Goal: Task Accomplishment & Management: Complete application form

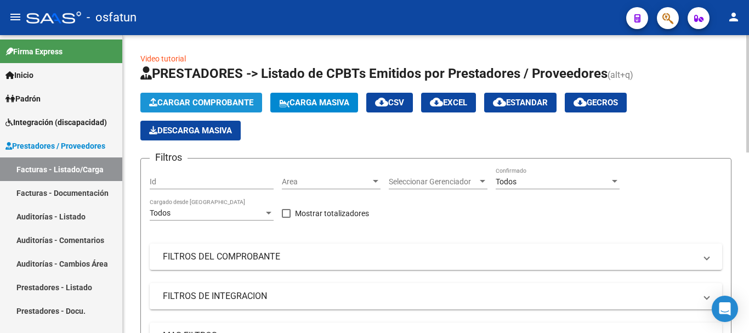
click at [229, 104] on span "Cargar Comprobante" at bounding box center [201, 103] width 104 height 10
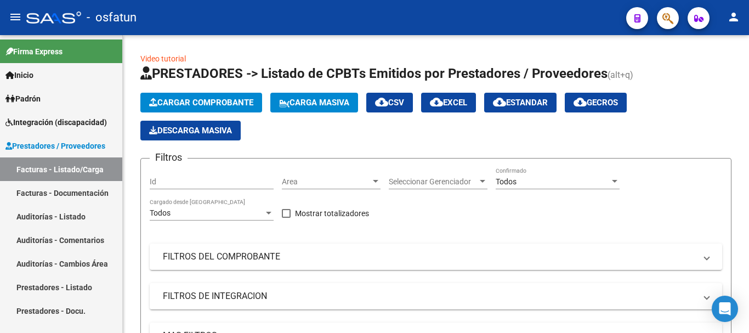
click at [74, 117] on span "Integración (discapacidad)" at bounding box center [55, 122] width 101 height 12
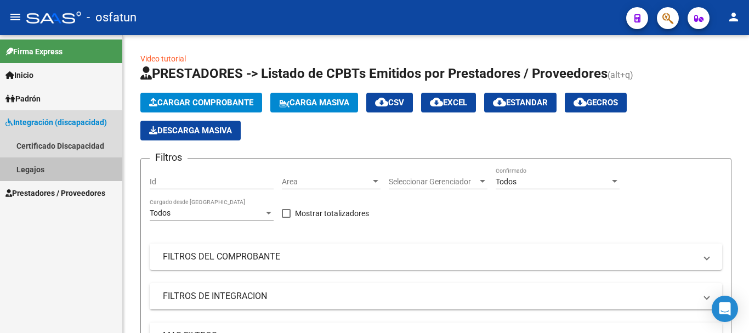
click at [61, 168] on link "Legajos" at bounding box center [61, 169] width 122 height 24
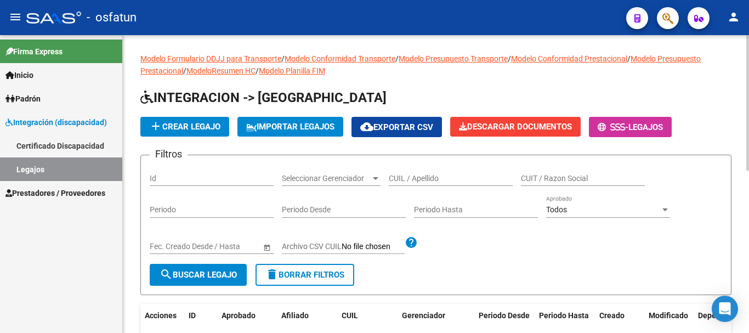
click at [432, 179] on input "CUIL / Apellido" at bounding box center [451, 178] width 124 height 9
type input "palana"
click at [174, 269] on button "search Buscar Legajo" at bounding box center [198, 275] width 97 height 22
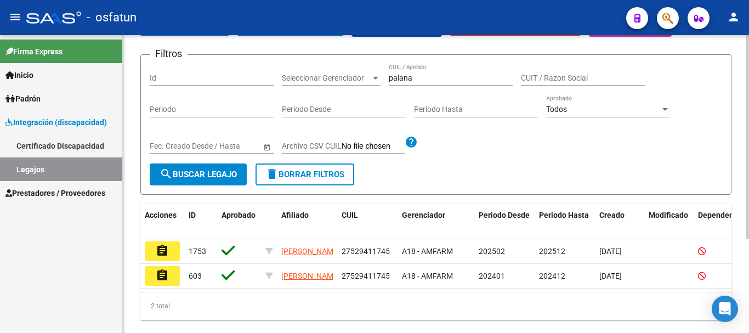
scroll to position [110, 0]
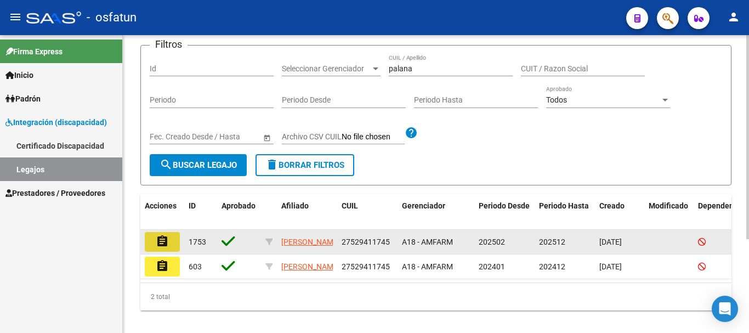
click at [161, 246] on mat-icon "assignment" at bounding box center [162, 241] width 13 height 13
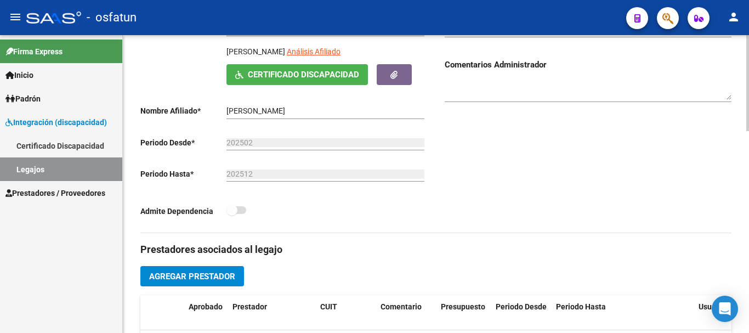
scroll to position [274, 0]
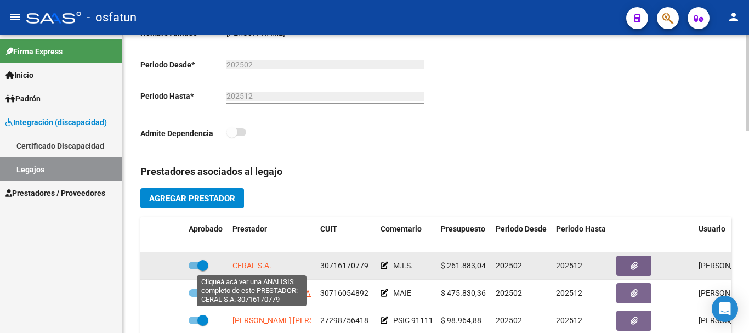
click at [256, 264] on span "CERAL S.A." at bounding box center [251, 265] width 39 height 9
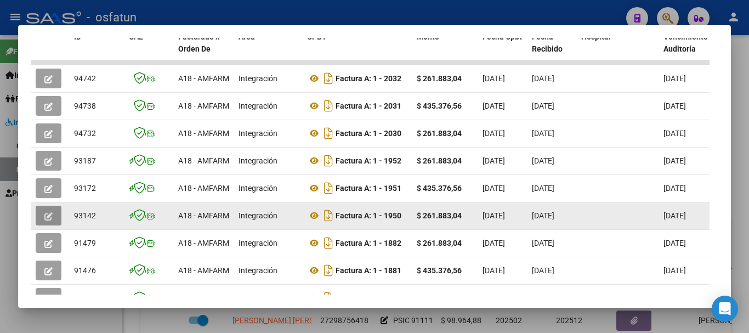
click at [48, 220] on icon "button" at bounding box center [48, 216] width 8 height 8
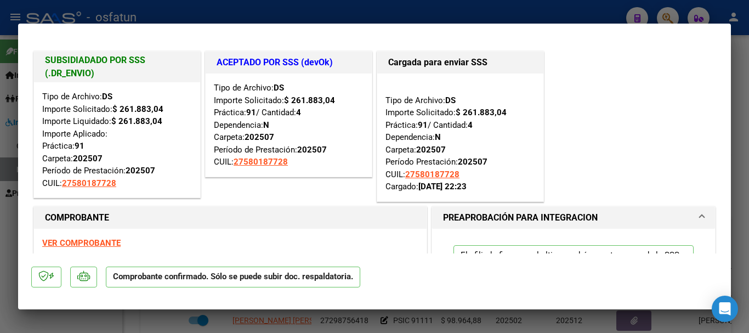
type input "$ 0,00"
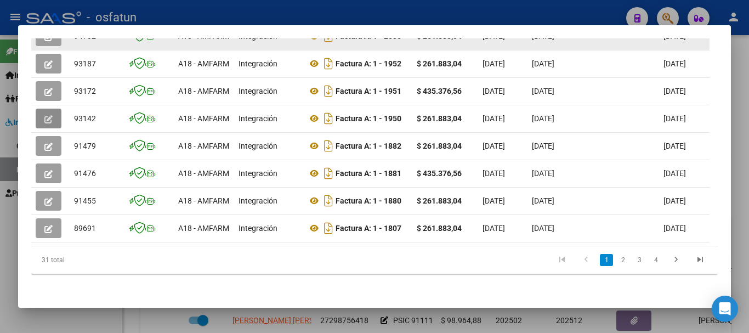
scroll to position [384, 0]
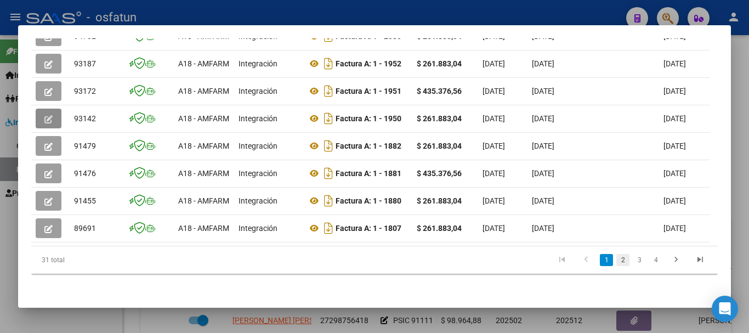
click at [617, 262] on link "2" at bounding box center [622, 260] width 13 height 12
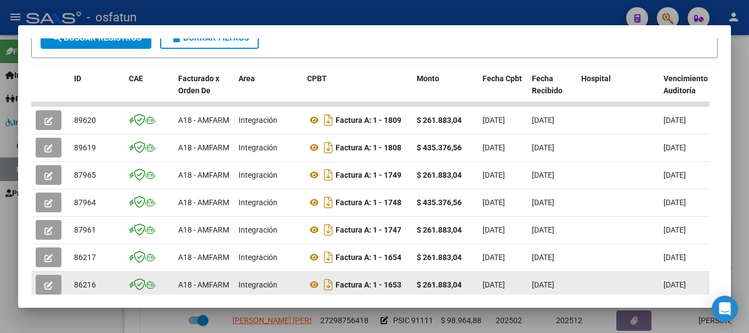
scroll to position [219, 0]
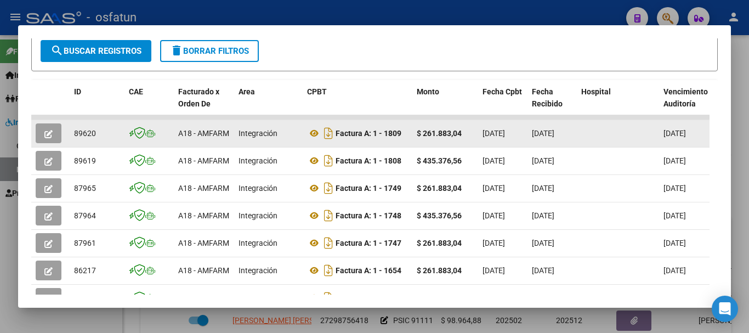
click at [49, 136] on icon "button" at bounding box center [48, 134] width 8 height 8
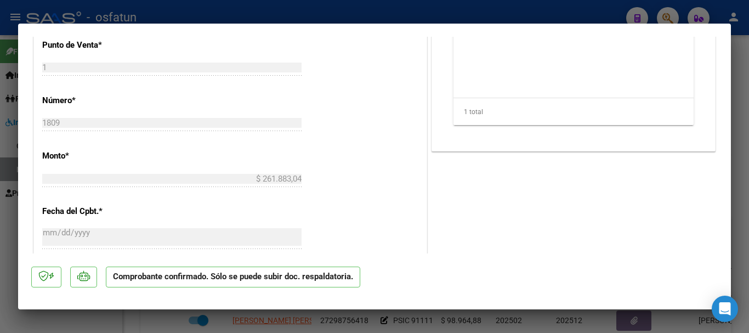
scroll to position [717, 0]
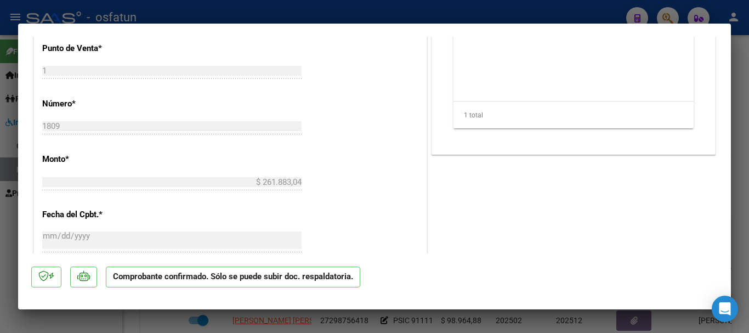
type input "$ 0,00"
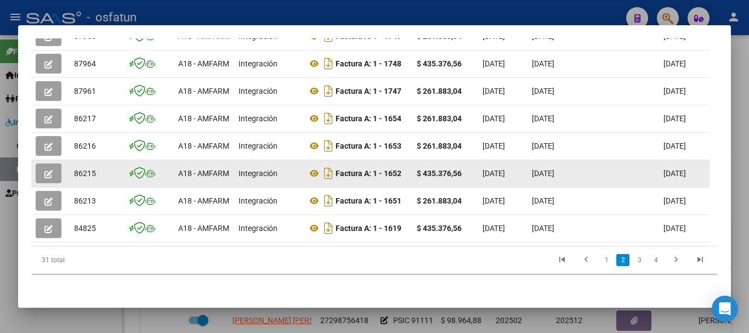
scroll to position [384, 0]
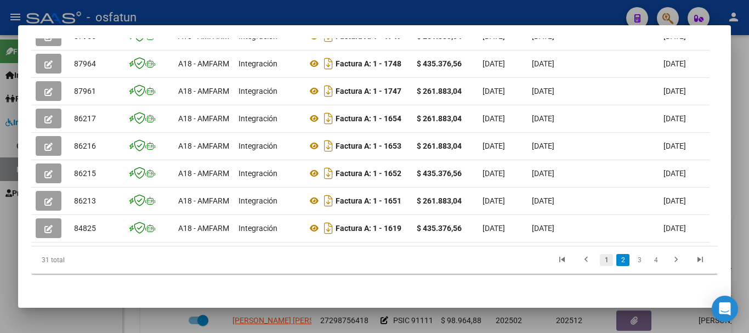
click at [600, 258] on link "1" at bounding box center [606, 260] width 13 height 12
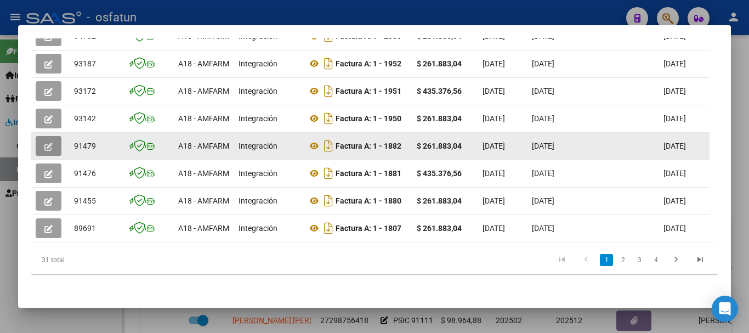
click at [45, 136] on button "button" at bounding box center [49, 146] width 26 height 20
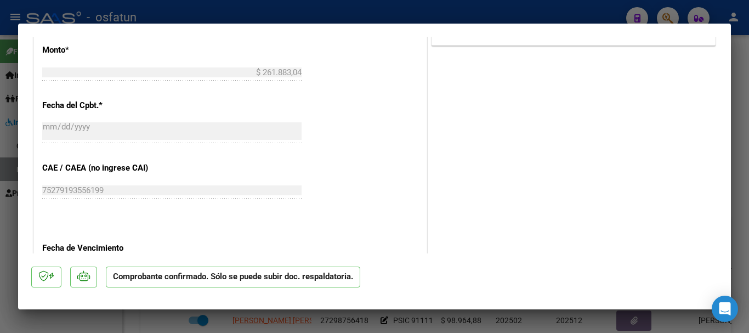
scroll to position [1017, 0]
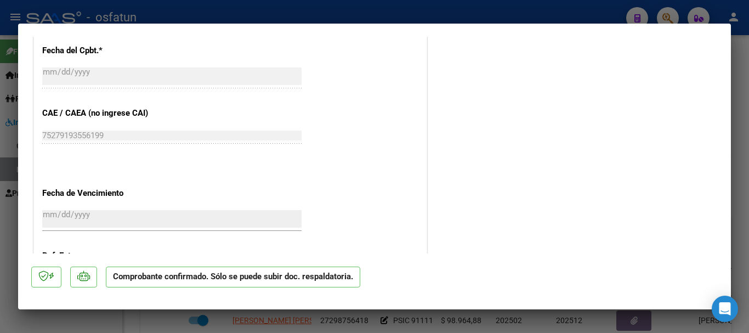
type input "$ 0,00"
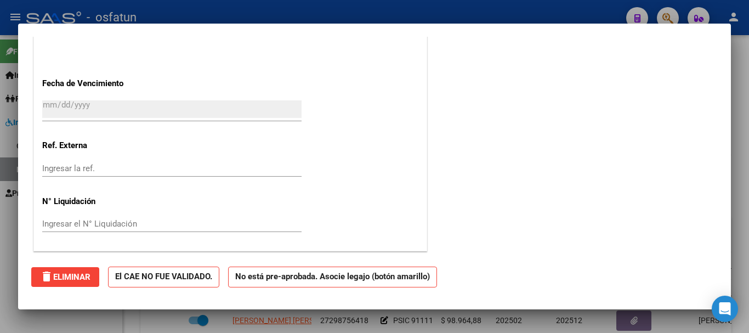
scroll to position [0, 0]
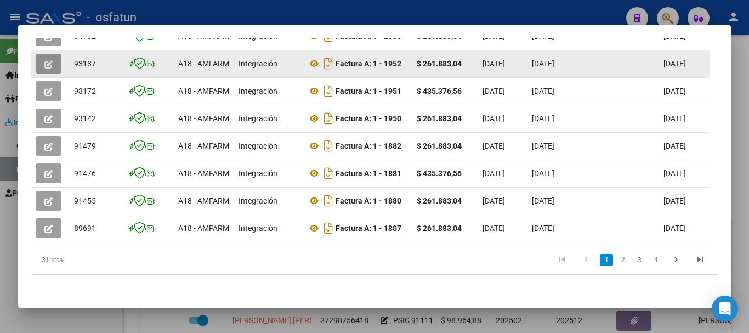
click at [45, 59] on span "button" at bounding box center [48, 64] width 8 height 10
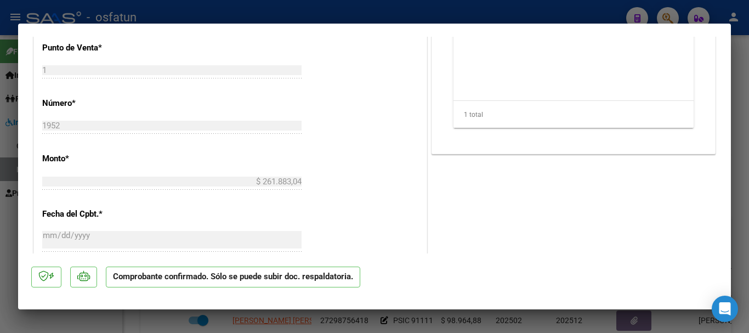
scroll to position [865, 0]
type input "$ 0,00"
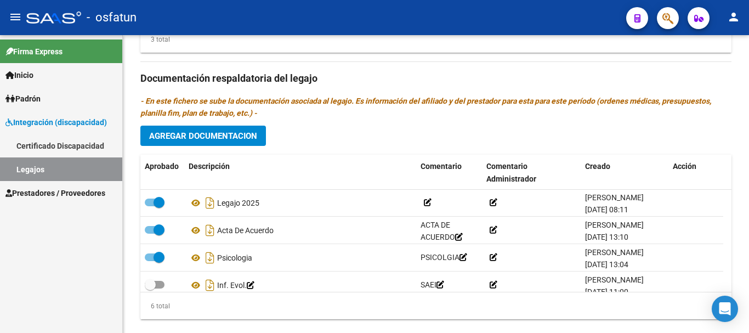
scroll to position [0, 0]
click at [291, 214] on datatable-body-cell "Legajo 2025" at bounding box center [300, 203] width 232 height 27
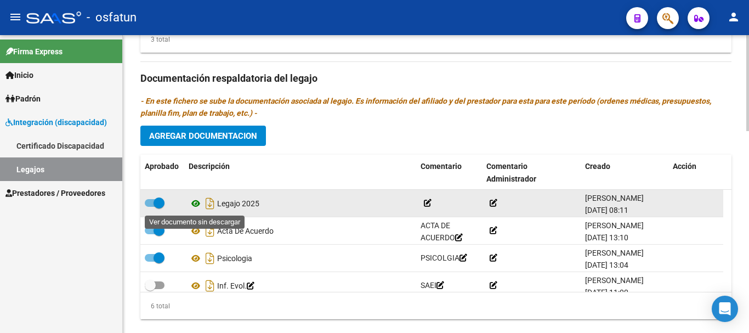
click at [197, 204] on icon at bounding box center [196, 203] width 14 height 13
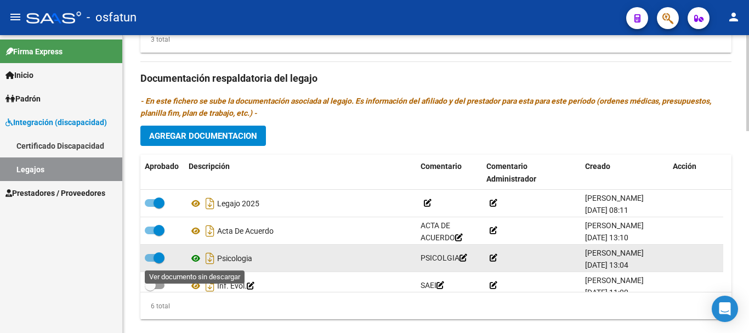
click at [193, 259] on icon at bounding box center [196, 258] width 14 height 13
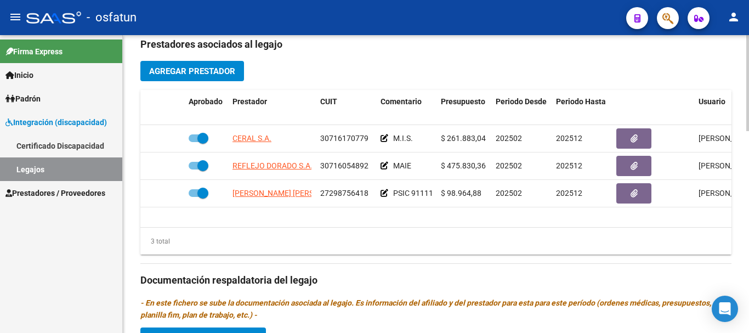
scroll to position [384, 0]
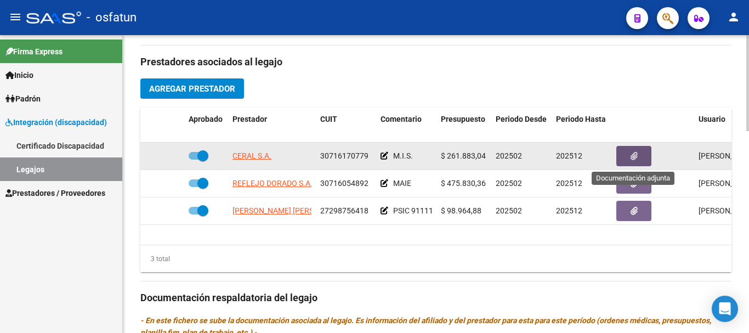
click at [635, 158] on icon "button" at bounding box center [633, 156] width 7 height 8
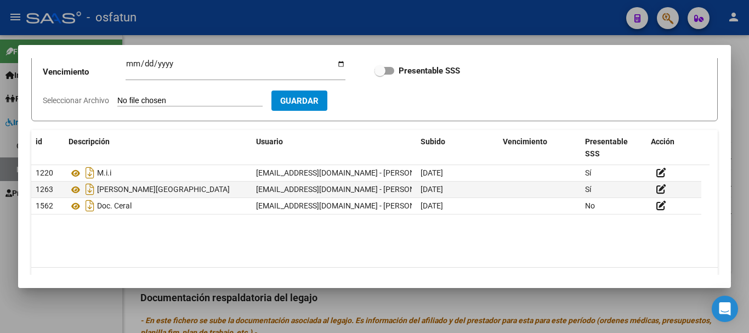
scroll to position [110, 0]
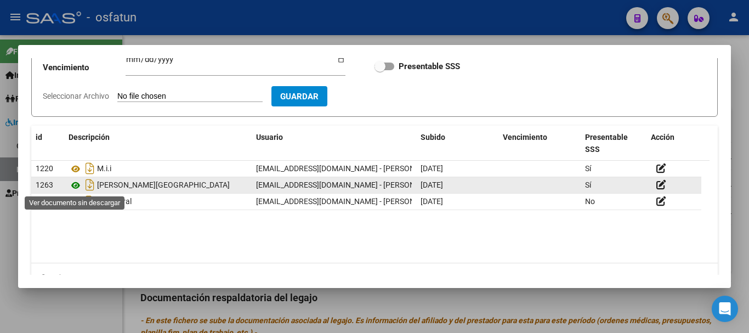
click at [76, 186] on icon at bounding box center [76, 185] width 14 height 13
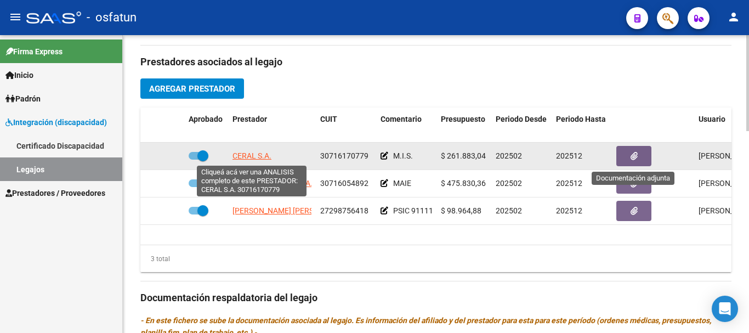
click at [250, 156] on span "CERAL S.A." at bounding box center [251, 155] width 39 height 9
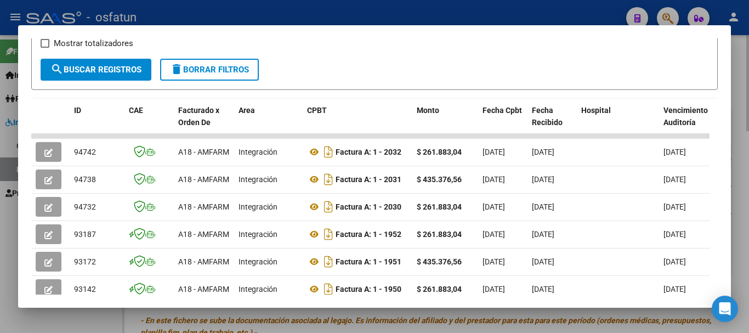
scroll to position [219, 0]
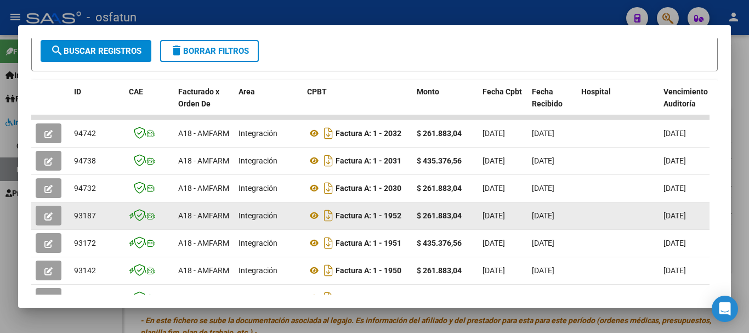
click at [41, 215] on button "button" at bounding box center [49, 216] width 26 height 20
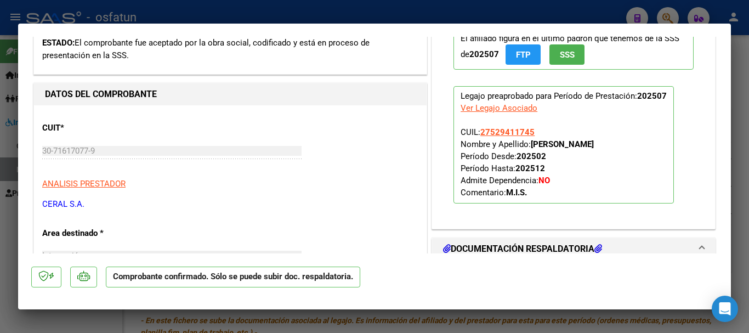
scroll to position [548, 0]
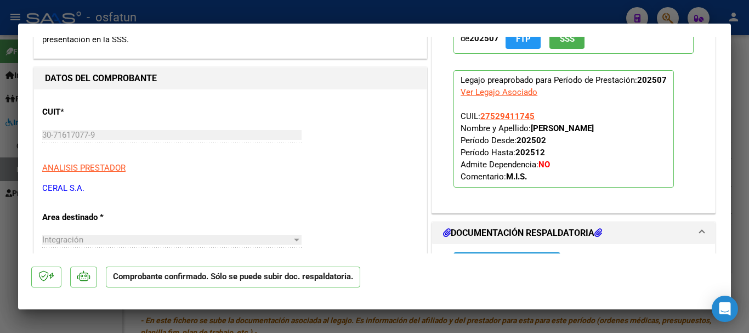
drag, startPoint x: 83, startPoint y: 190, endPoint x: 46, endPoint y: 189, distance: 36.8
copy p "CERAL S.A."
click at [192, 170] on p "ANALISIS PRESTADOR" at bounding box center [230, 168] width 376 height 13
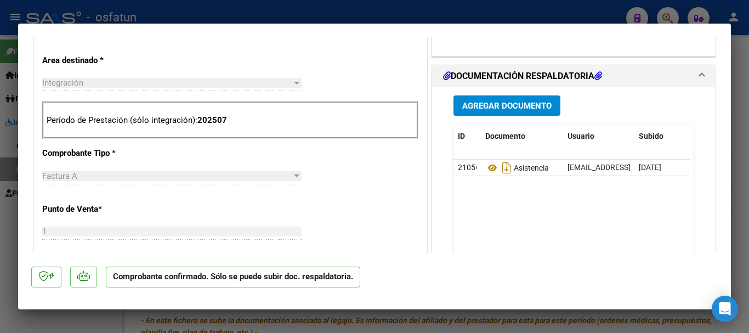
scroll to position [701, 0]
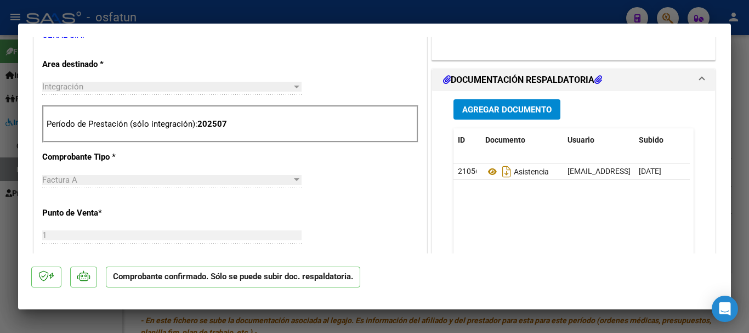
type input "$ 0,00"
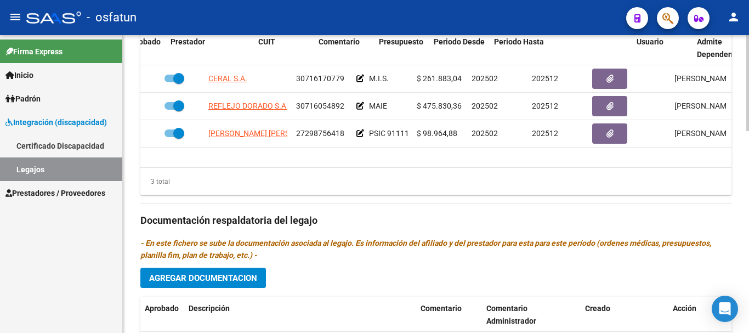
scroll to position [0, 83]
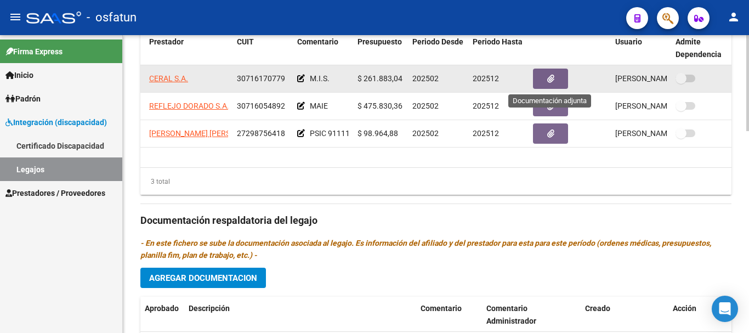
click at [549, 78] on icon "button" at bounding box center [550, 79] width 7 height 8
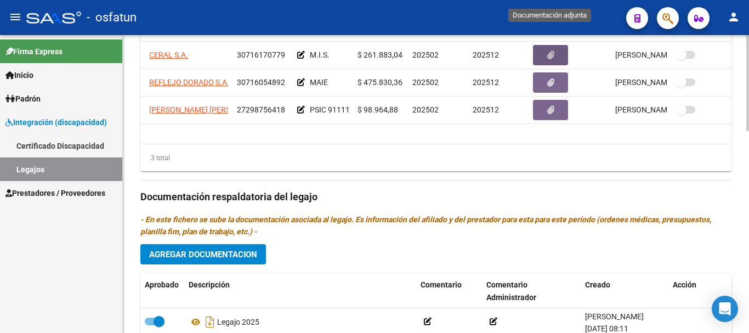
scroll to position [461, 0]
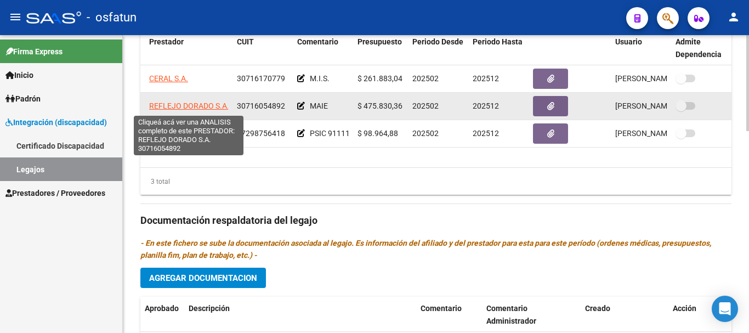
click at [191, 106] on span "REFLEJO DORADO S.A." at bounding box center [189, 105] width 80 height 9
type textarea "30716054892"
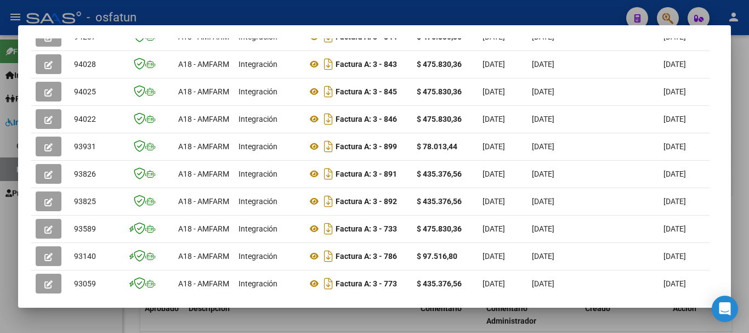
scroll to position [370, 0]
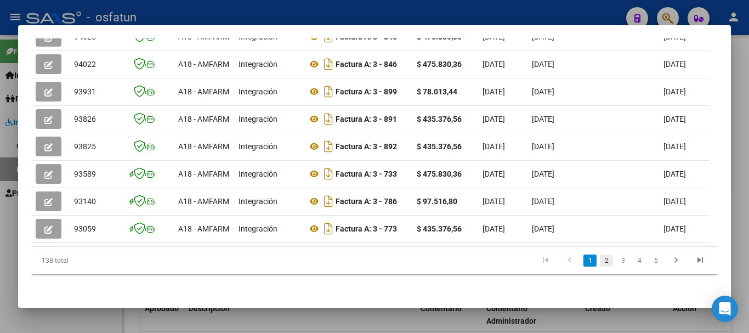
click at [600, 266] on link "2" at bounding box center [606, 260] width 13 height 12
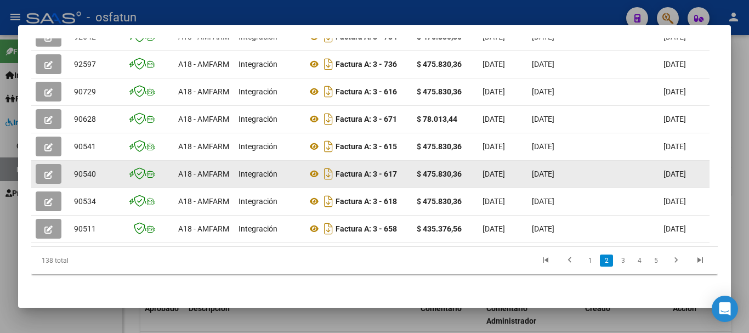
scroll to position [384, 0]
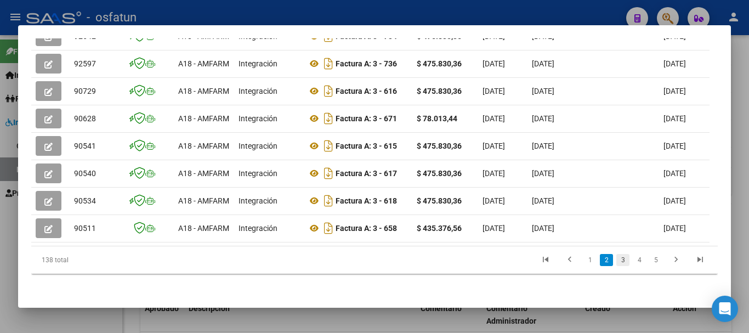
click at [616, 259] on link "3" at bounding box center [622, 260] width 13 height 12
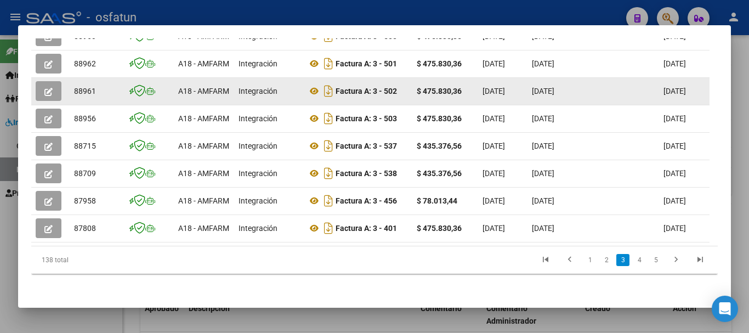
click at [53, 81] on button "button" at bounding box center [49, 91] width 26 height 20
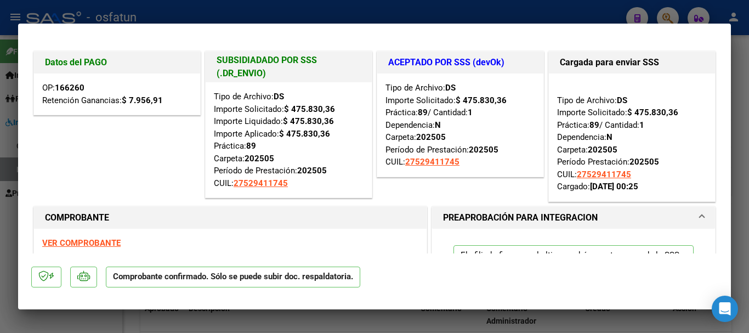
type input "$ 0,00"
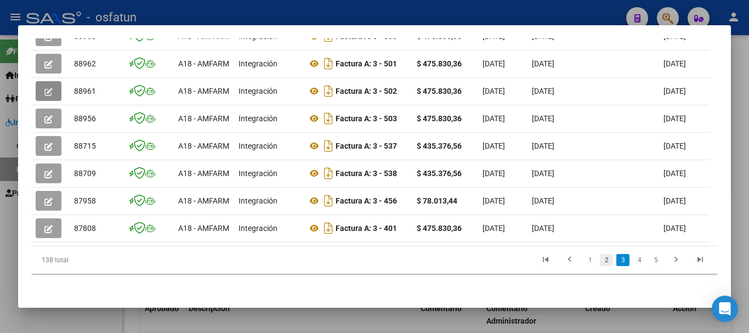
click at [600, 258] on link "2" at bounding box center [606, 260] width 13 height 12
click at [583, 260] on link "1" at bounding box center [589, 260] width 13 height 12
click at [601, 263] on link "2" at bounding box center [606, 260] width 13 height 12
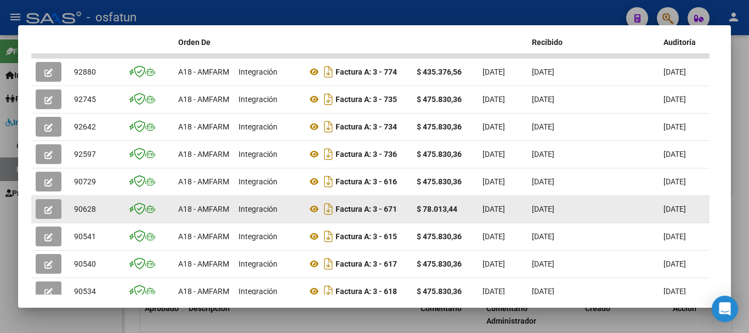
scroll to position [275, 0]
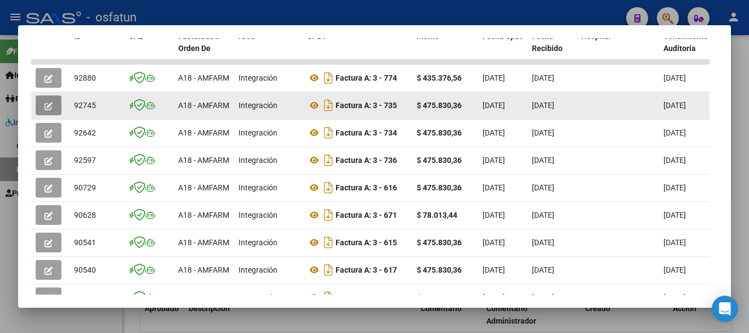
click at [49, 110] on icon "button" at bounding box center [48, 106] width 8 height 8
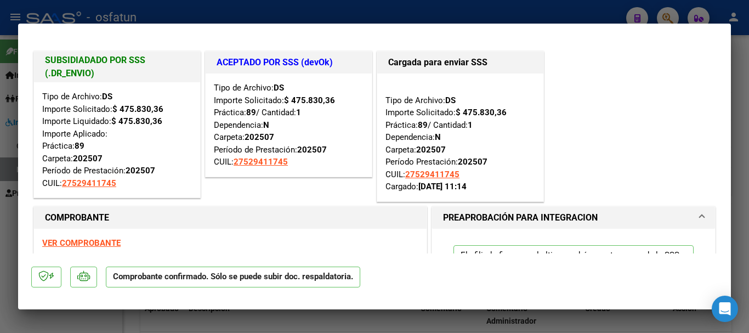
type input "$ 0,00"
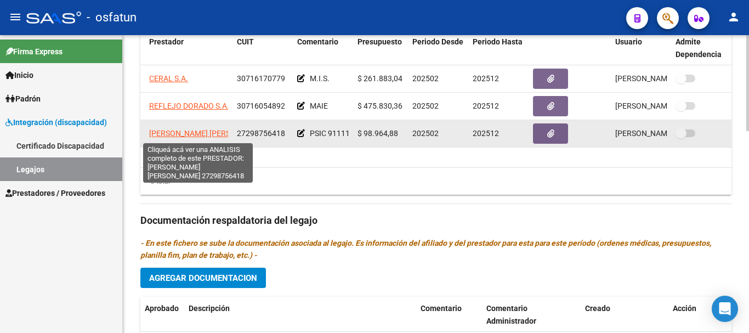
click at [202, 134] on span "[PERSON_NAME] [PERSON_NAME]" at bounding box center [208, 133] width 119 height 9
type textarea "27298756418"
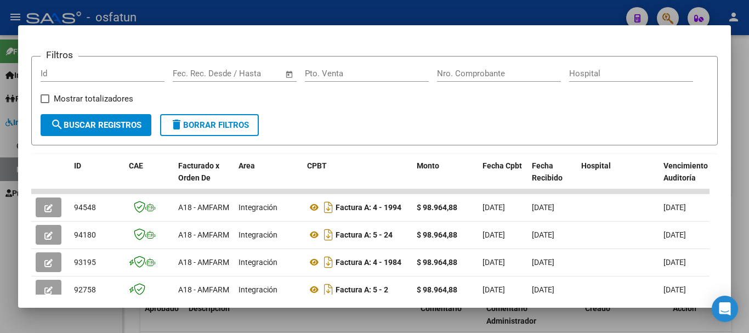
scroll to position [164, 0]
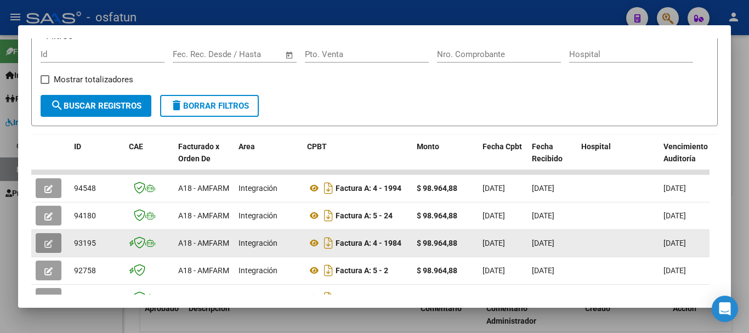
click at [48, 247] on icon "button" at bounding box center [48, 244] width 8 height 8
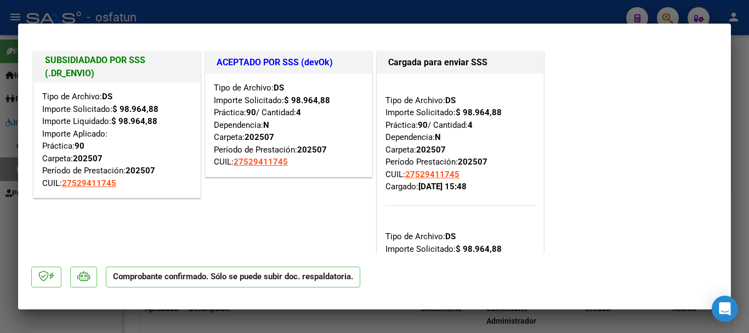
type input "$ 0,00"
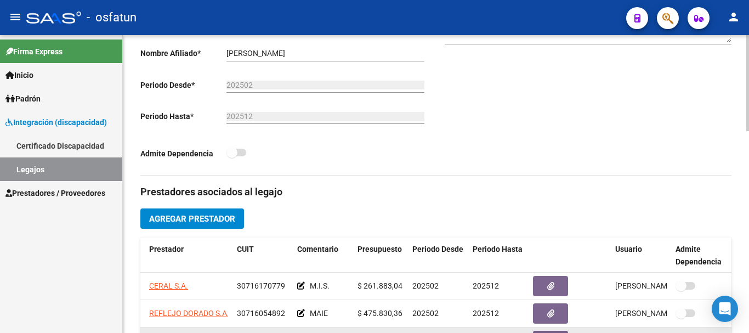
scroll to position [187, 0]
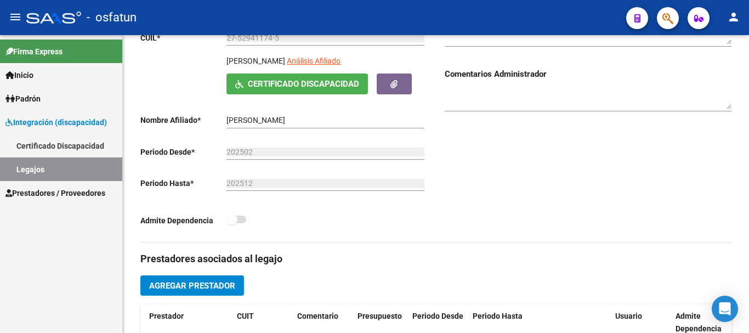
click at [92, 164] on link "Legajos" at bounding box center [61, 169] width 122 height 24
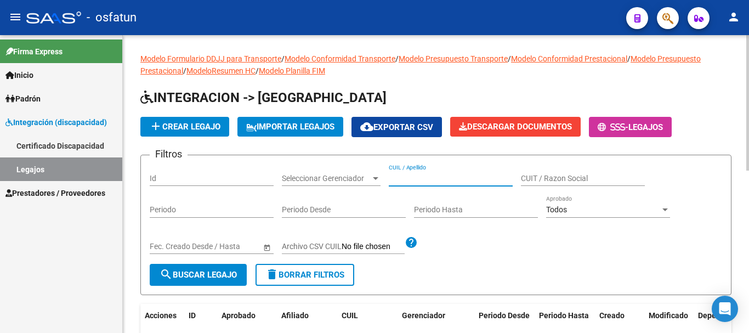
click at [459, 176] on input "CUIL / Apellido" at bounding box center [451, 178] width 124 height 9
type input "[PERSON_NAME]"
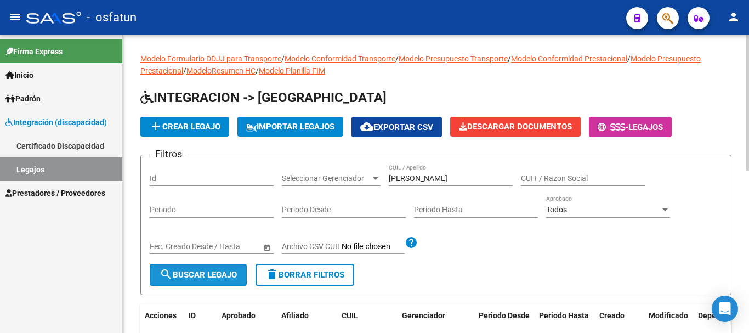
click at [186, 264] on button "search Buscar Legajo" at bounding box center [198, 275] width 97 height 22
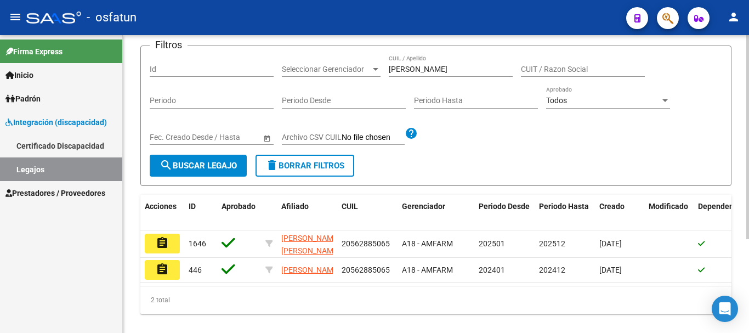
scroll to position [110, 0]
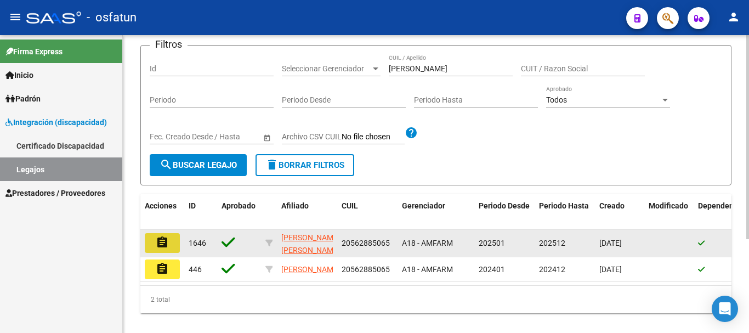
click at [159, 237] on mat-icon "assignment" at bounding box center [162, 242] width 13 height 13
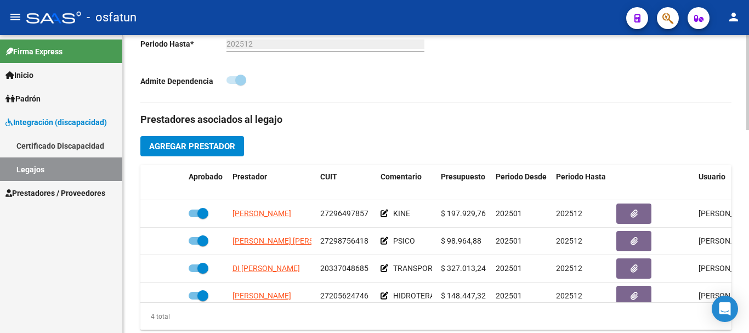
scroll to position [329, 0]
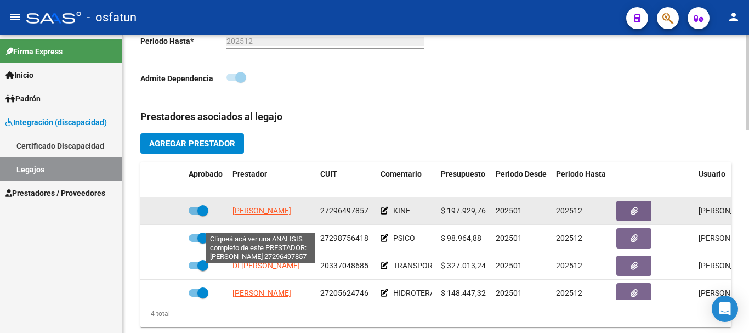
click at [262, 215] on span "[PERSON_NAME]" at bounding box center [261, 210] width 59 height 9
type textarea "27296497857"
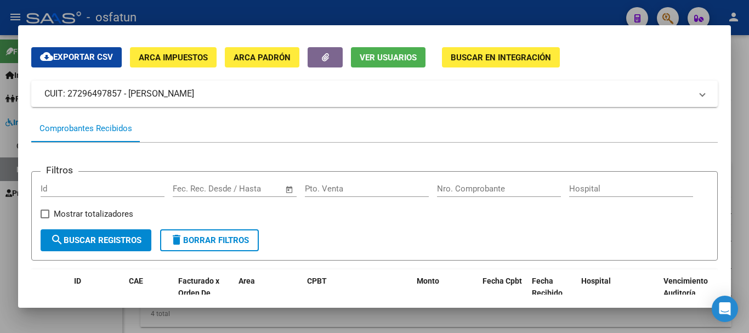
scroll to position [164, 0]
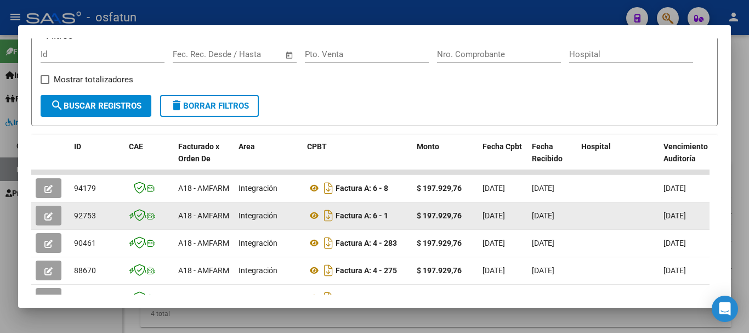
click at [45, 216] on span "button" at bounding box center [48, 215] width 8 height 10
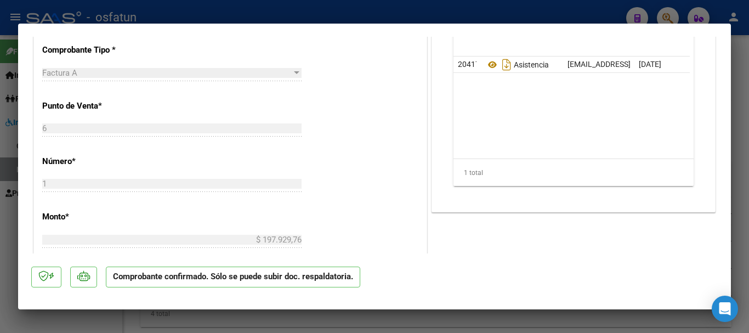
scroll to position [493, 0]
type input "$ 0,00"
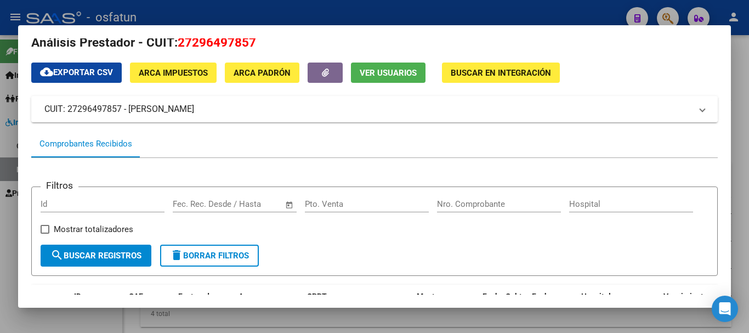
scroll to position [0, 0]
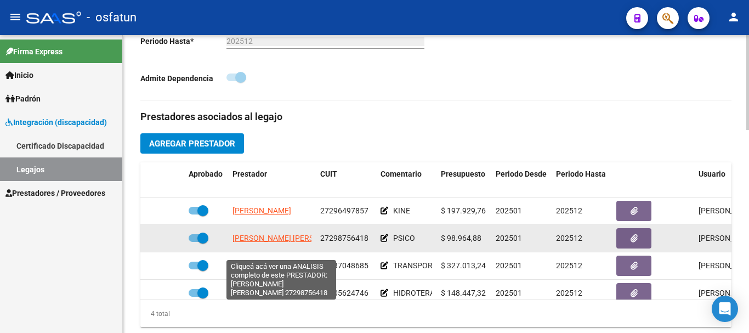
click at [272, 242] on span "[PERSON_NAME] [PERSON_NAME]" at bounding box center [291, 237] width 119 height 9
type textarea "27298756418"
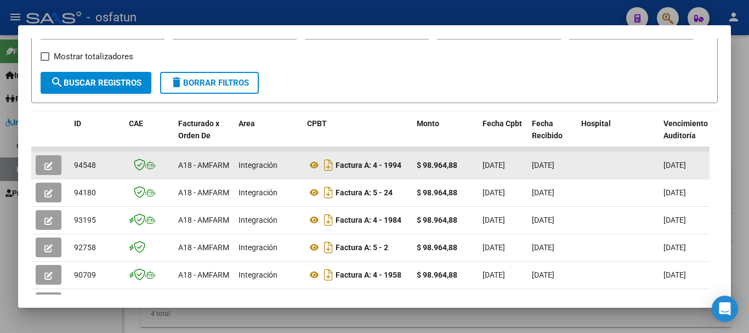
scroll to position [219, 0]
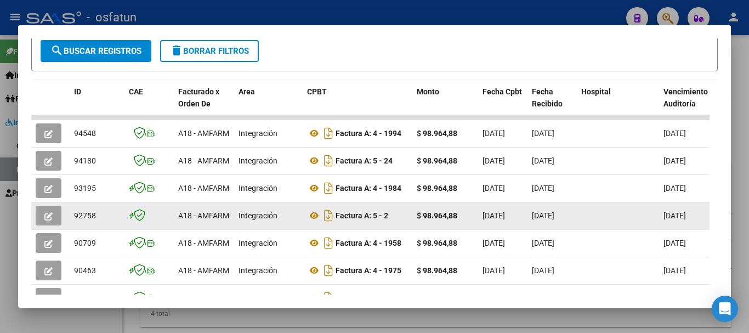
click at [43, 215] on button "button" at bounding box center [49, 216] width 26 height 20
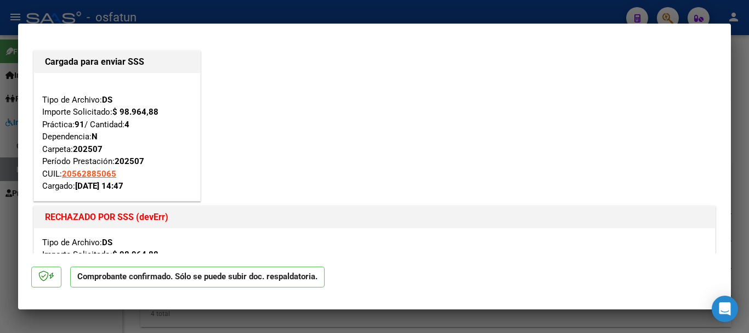
scroll to position [0, 0]
type input "$ 0,00"
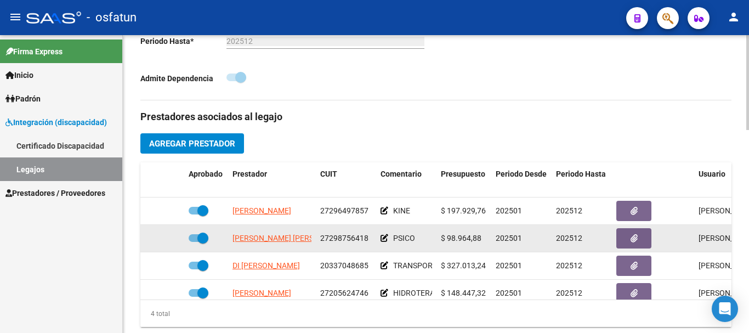
scroll to position [20, 0]
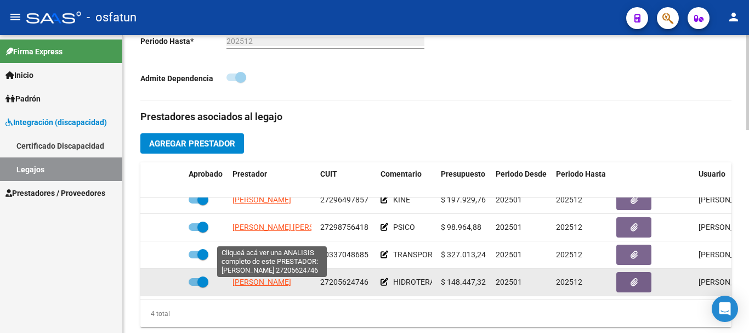
click at [275, 283] on span "[PERSON_NAME]" at bounding box center [261, 281] width 59 height 9
type textarea "27205624746"
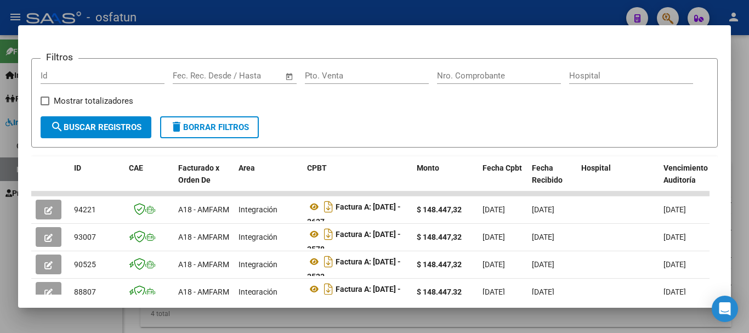
scroll to position [164, 0]
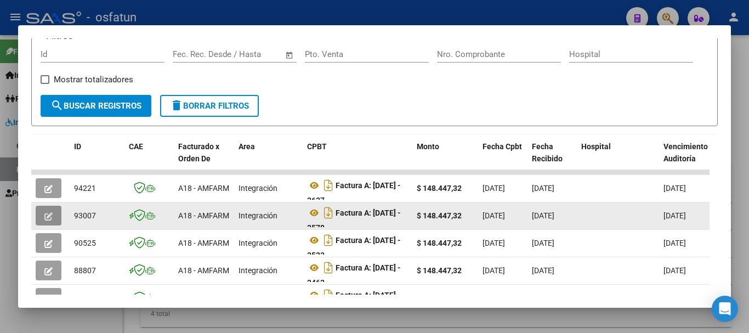
click at [47, 220] on icon "button" at bounding box center [48, 216] width 8 height 8
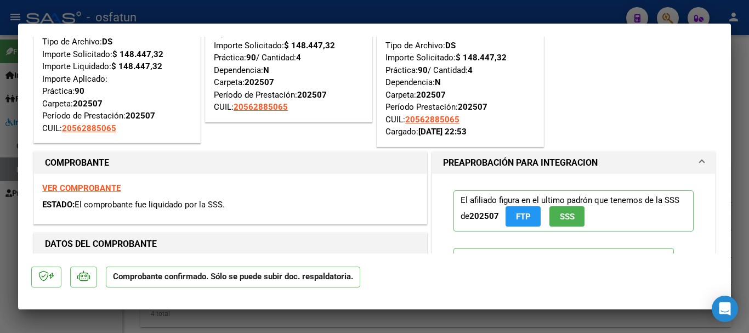
scroll to position [0, 0]
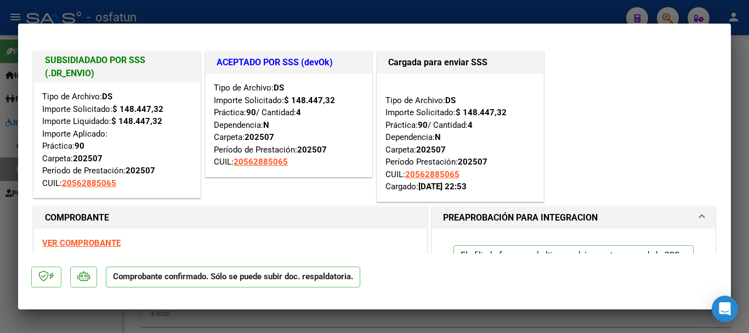
type input "$ 0,00"
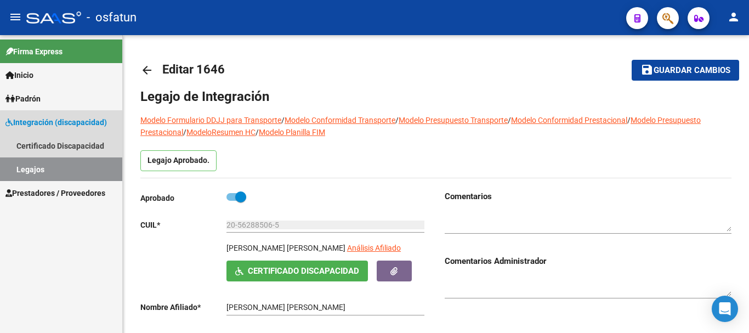
click at [78, 168] on link "Legajos" at bounding box center [61, 169] width 122 height 24
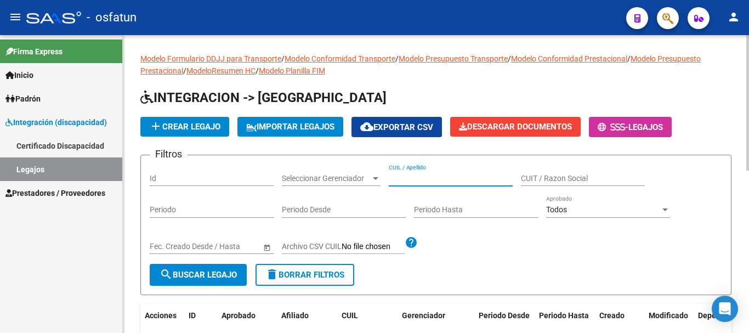
click at [467, 178] on input "CUIL / Apellido" at bounding box center [451, 178] width 124 height 9
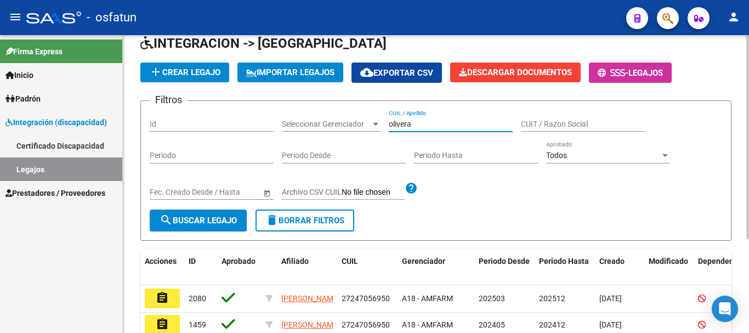
scroll to position [55, 0]
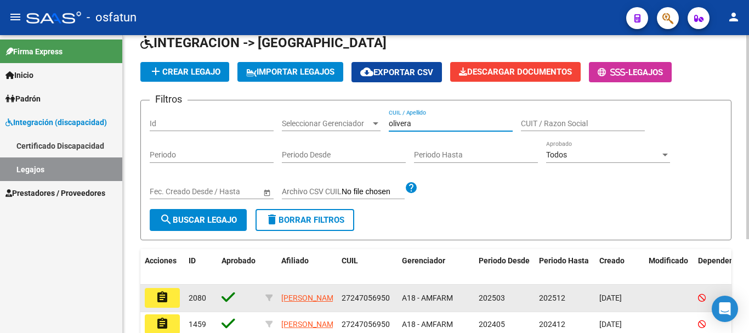
type input "olivera"
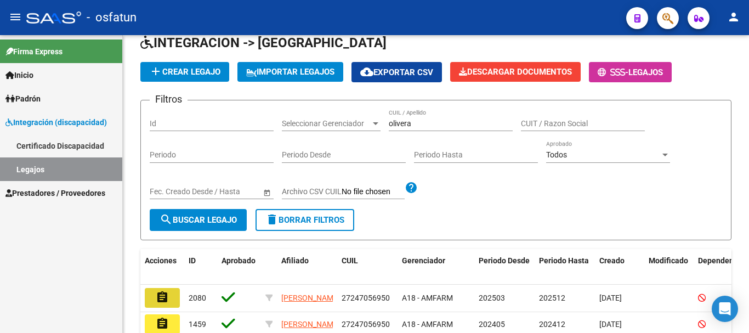
click at [167, 298] on mat-icon "assignment" at bounding box center [162, 296] width 13 height 13
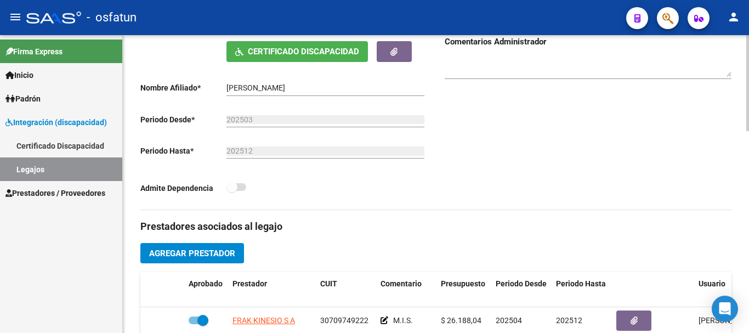
scroll to position [274, 0]
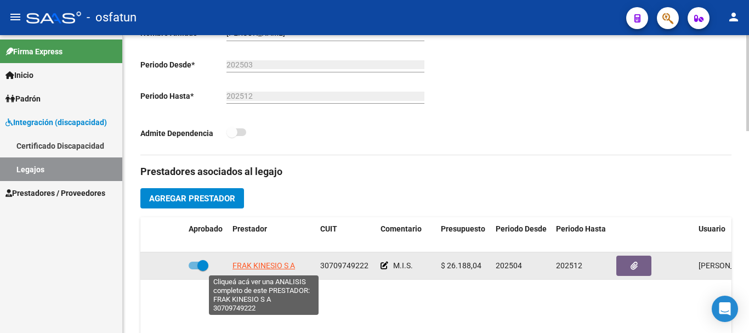
click at [267, 263] on span "FRAK KINESIO S A" at bounding box center [263, 265] width 62 height 9
type textarea "30709749222"
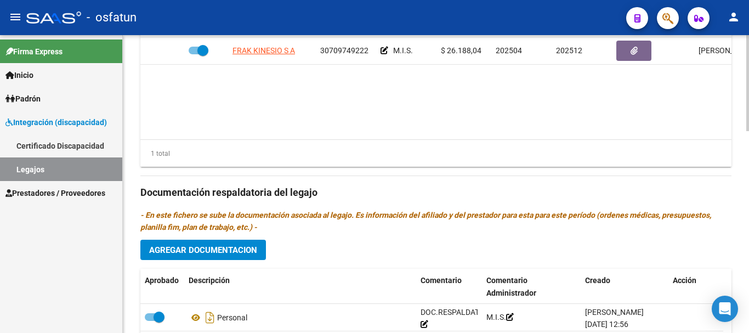
scroll to position [548, 0]
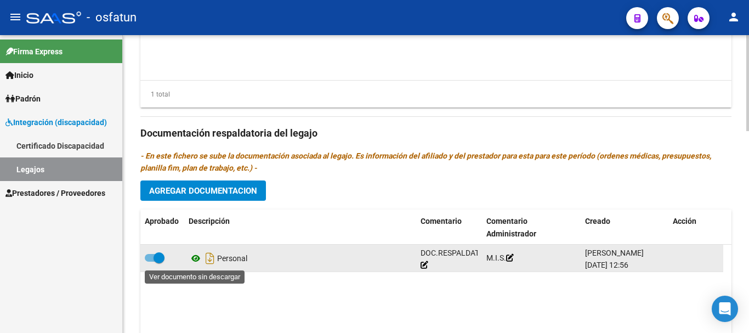
click at [193, 258] on icon at bounding box center [196, 258] width 14 height 13
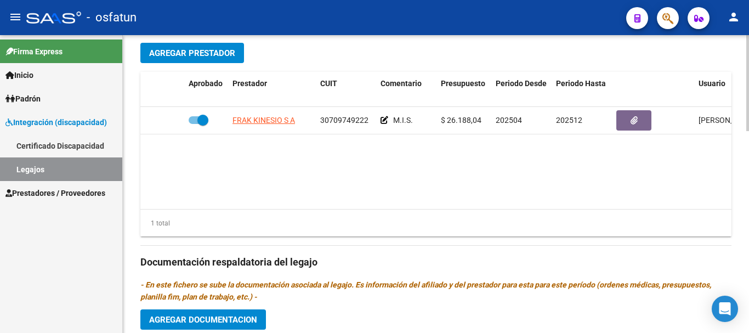
scroll to position [384, 0]
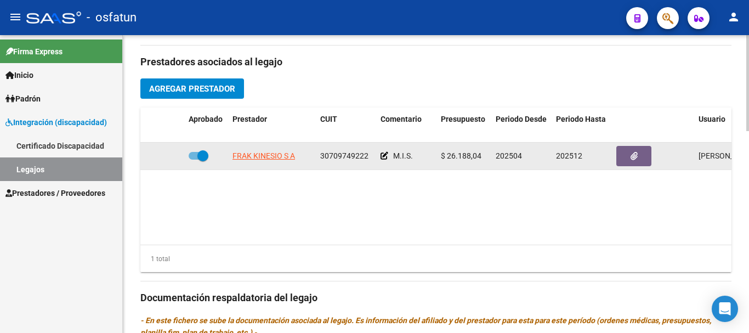
click at [483, 155] on div "$ 26.188,04" at bounding box center [464, 156] width 46 height 13
drag, startPoint x: 476, startPoint y: 156, endPoint x: 442, endPoint y: 162, distance: 34.6
click at [442, 162] on div "$ 26.188,04" at bounding box center [464, 156] width 46 height 13
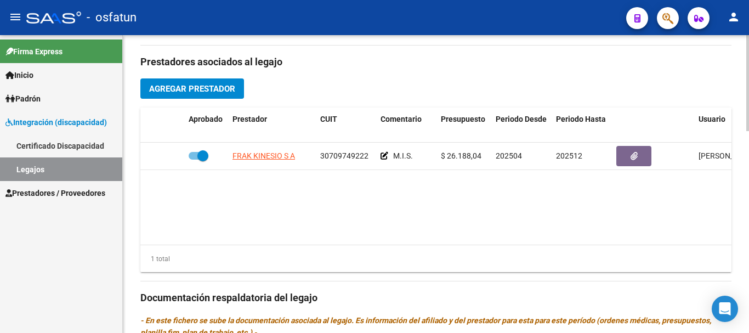
click at [461, 185] on datatable-body "FRAK KINESIO S A 30709749222 M.I.S. $ 26.188,04 202504 202512 [PERSON_NAME] [DA…" at bounding box center [435, 193] width 591 height 102
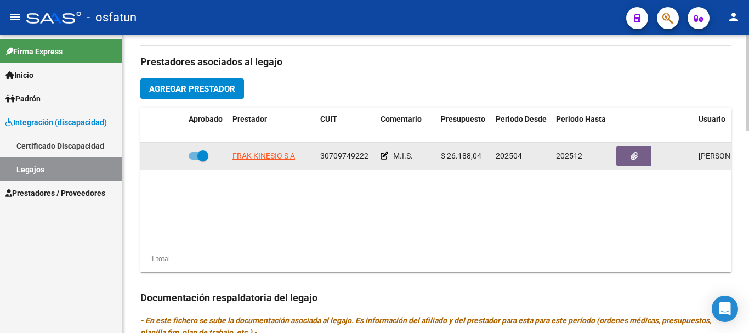
drag, startPoint x: 483, startPoint y: 157, endPoint x: 448, endPoint y: 157, distance: 35.1
click at [444, 157] on div "$ 26.188,04" at bounding box center [464, 156] width 46 height 13
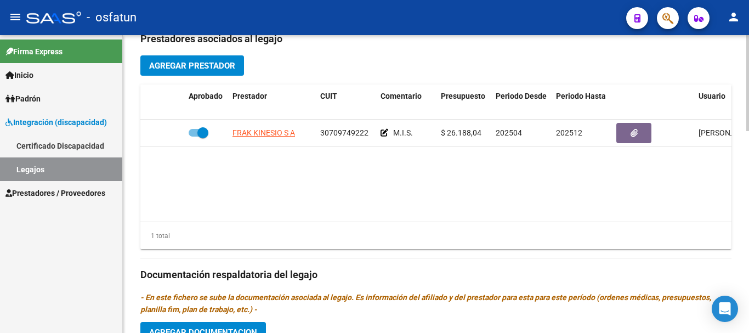
scroll to position [406, 0]
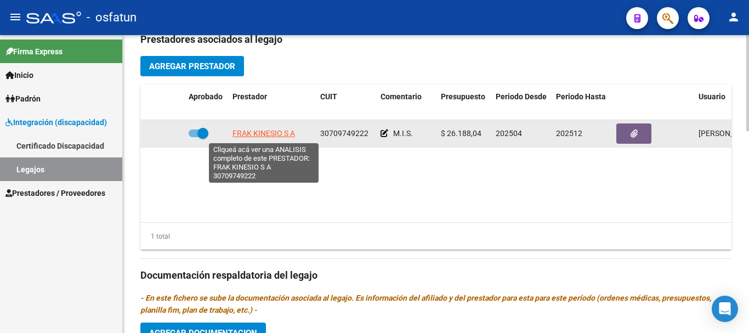
click at [267, 133] on span "FRAK KINESIO S A" at bounding box center [263, 133] width 62 height 9
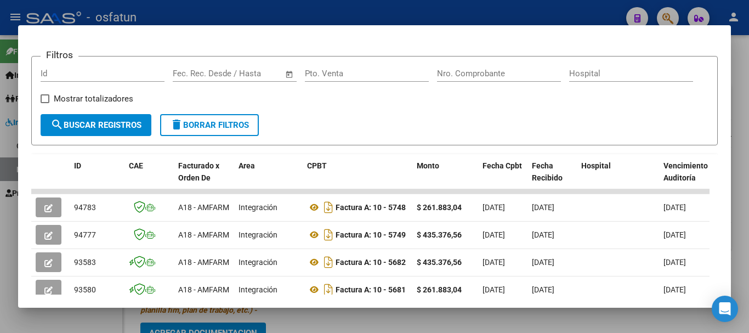
scroll to position [164, 0]
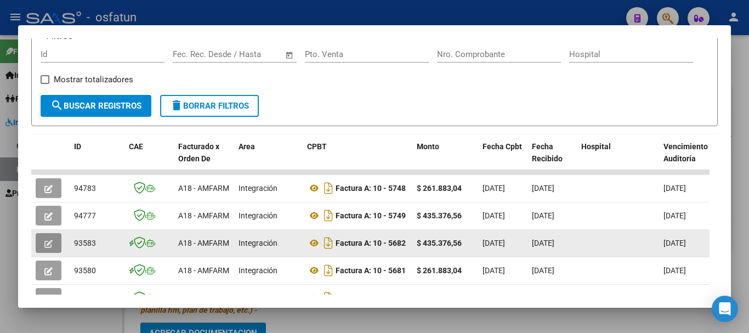
click at [50, 247] on icon "button" at bounding box center [48, 244] width 8 height 8
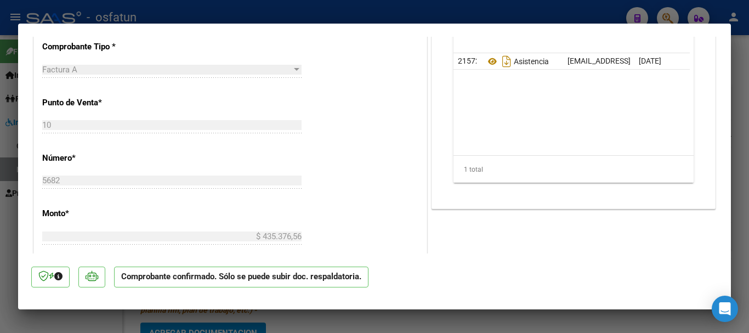
scroll to position [603, 0]
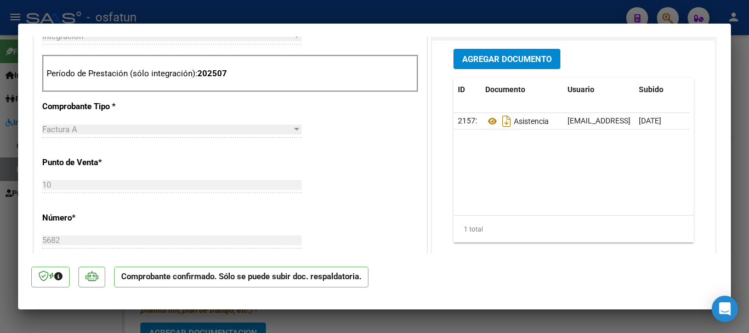
type input "$ 0,00"
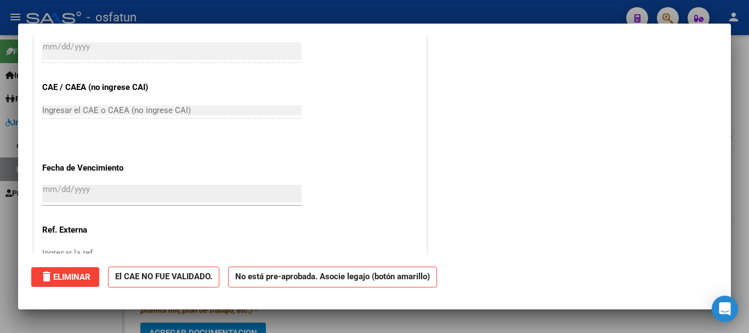
scroll to position [0, 0]
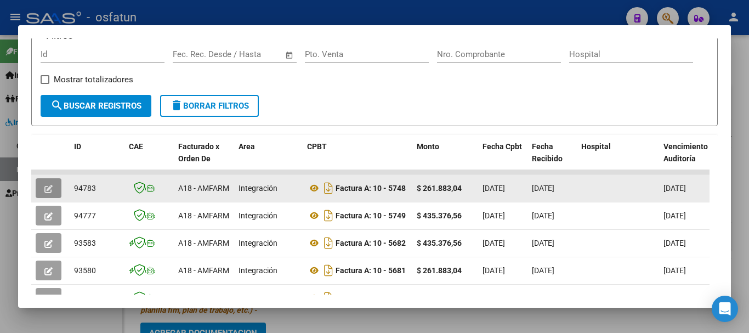
click at [43, 186] on button "button" at bounding box center [49, 188] width 26 height 20
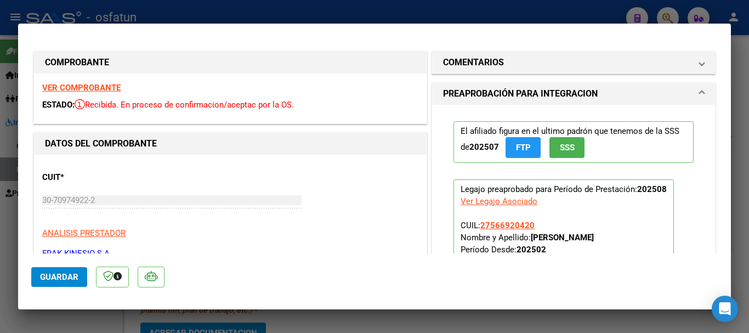
type input "$ 0,00"
